Goal: Navigation & Orientation: Go to known website

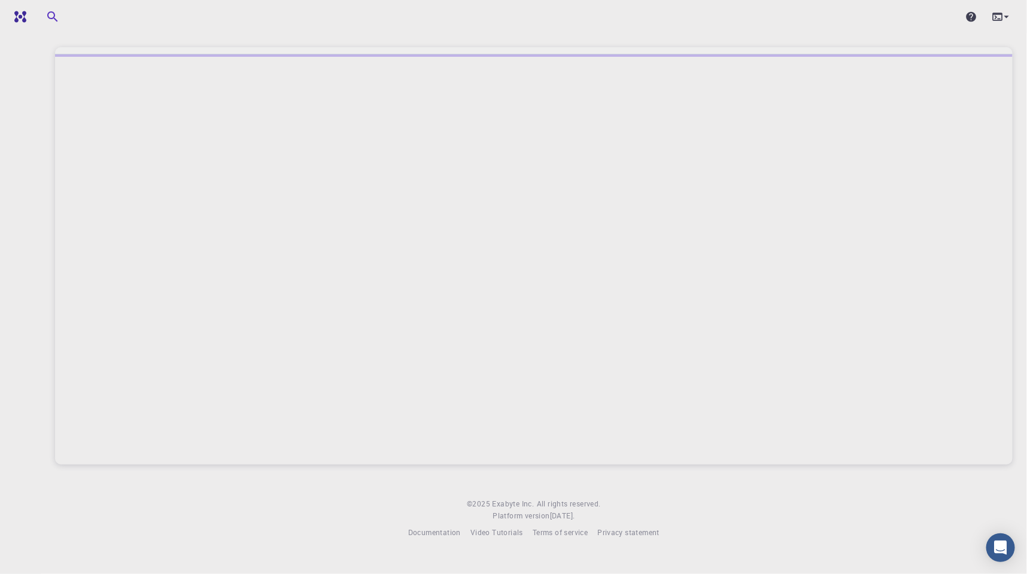
click at [568, 28] on div at bounding box center [534, 17] width 986 height 24
